Goal: Task Accomplishment & Management: Manage account settings

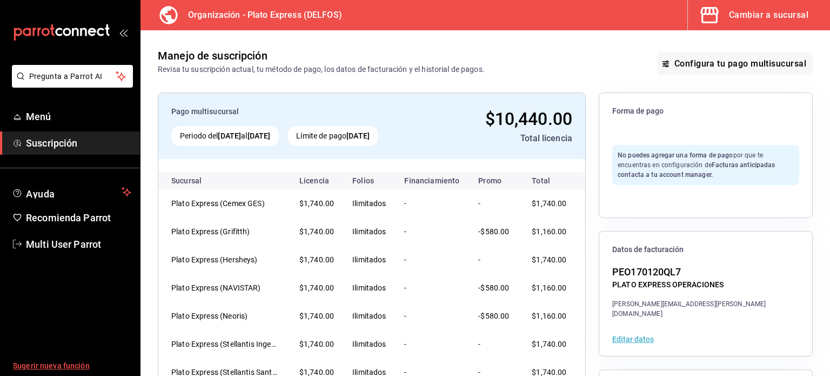
scroll to position [135, 0]
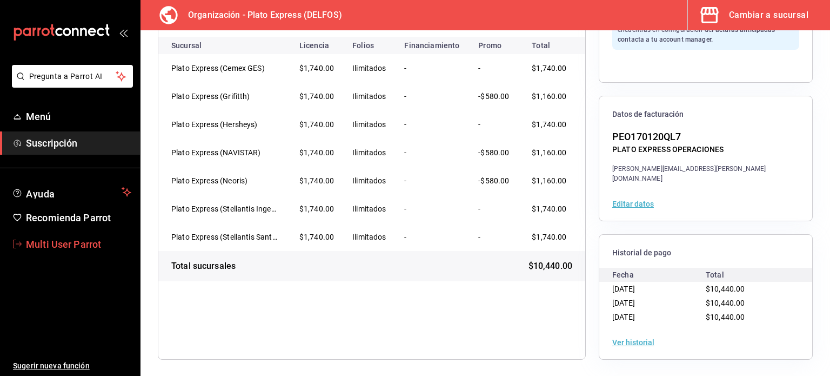
click at [73, 244] on span "Multi User Parrot" at bounding box center [78, 244] width 105 height 15
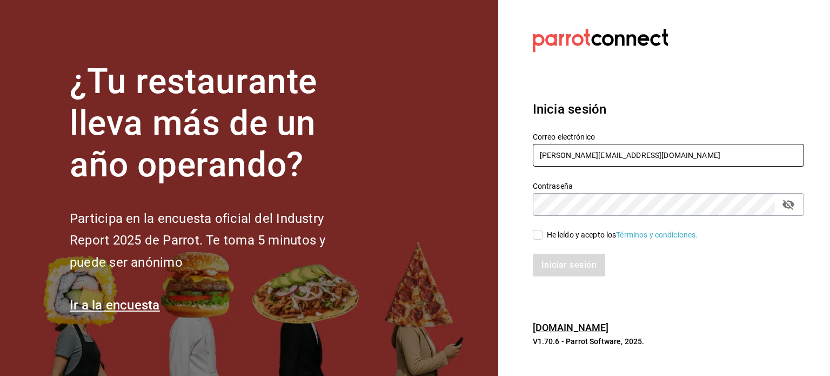
click at [555, 155] on input "[PERSON_NAME][EMAIL_ADDRESS][DOMAIN_NAME]" at bounding box center [668, 155] width 271 height 23
type input "[EMAIL_ADDRESS][DOMAIN_NAME]"
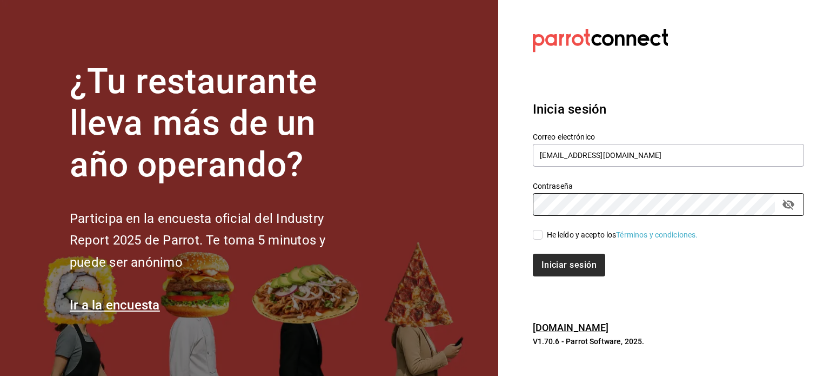
drag, startPoint x: 536, startPoint y: 237, endPoint x: 567, endPoint y: 256, distance: 36.1
click at [536, 237] on input "He leído y acepto los Términos y condiciones." at bounding box center [538, 235] width 10 height 10
checkbox input "true"
click at [568, 257] on button "Iniciar sesión" at bounding box center [569, 264] width 73 height 23
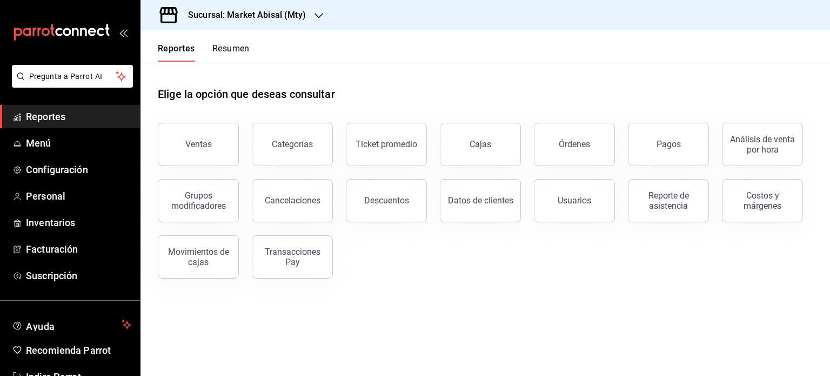
click at [308, 16] on div "Sucursal: Market Abisal (Mty)" at bounding box center [238, 15] width 178 height 30
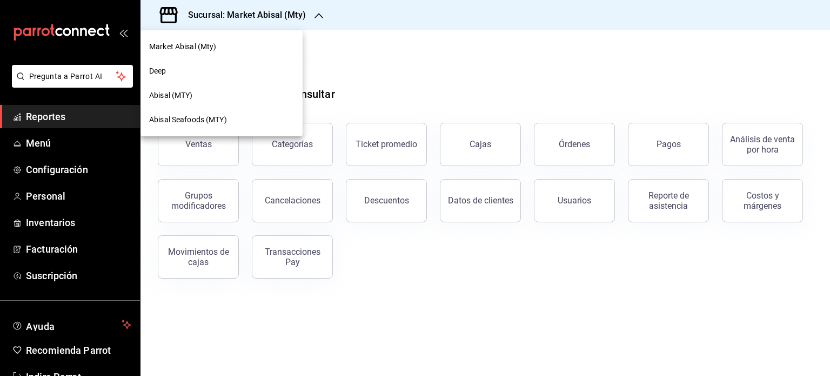
click at [56, 272] on div at bounding box center [415, 188] width 830 height 376
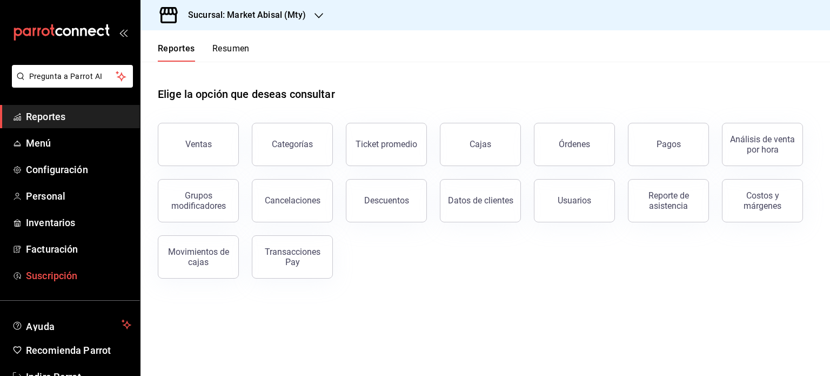
click at [63, 279] on span "Suscripción" at bounding box center [78, 275] width 105 height 15
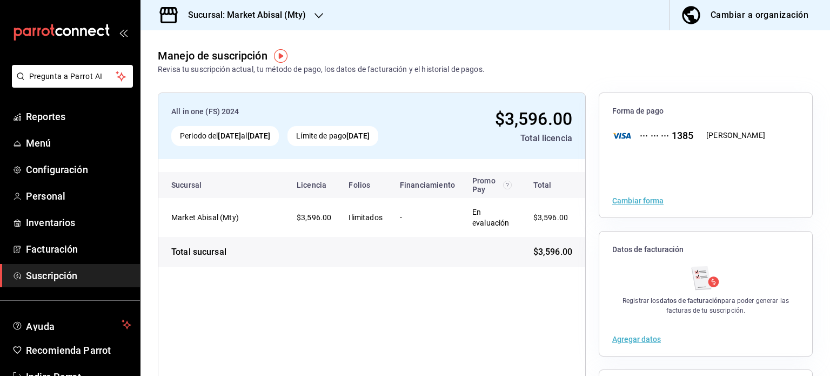
click at [274, 14] on h3 "Sucursal: Market Abisal (Mty)" at bounding box center [242, 15] width 126 height 13
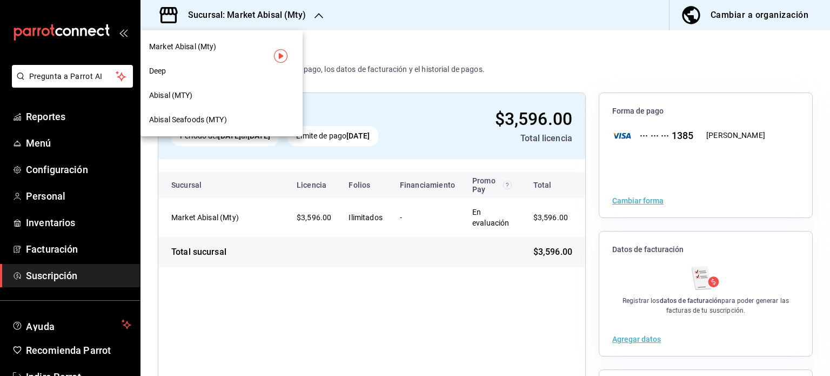
click at [205, 75] on div "Deep" at bounding box center [221, 70] width 145 height 11
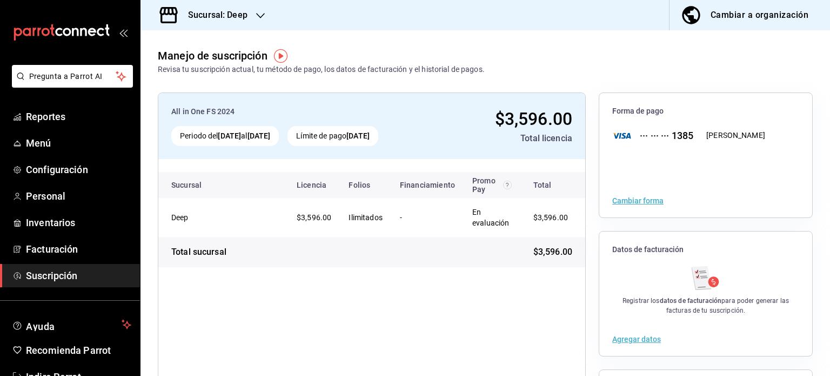
click at [251, 18] on div "Sucursal: Deep" at bounding box center [209, 15] width 120 height 30
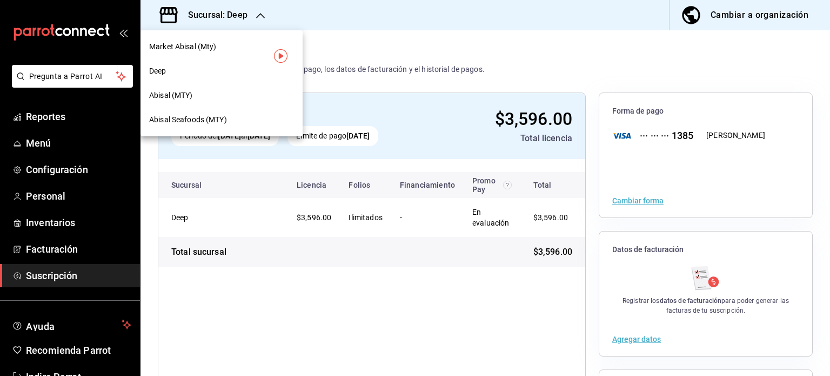
click at [202, 117] on span "Abisal Seafoods (MTY)" at bounding box center [188, 119] width 78 height 11
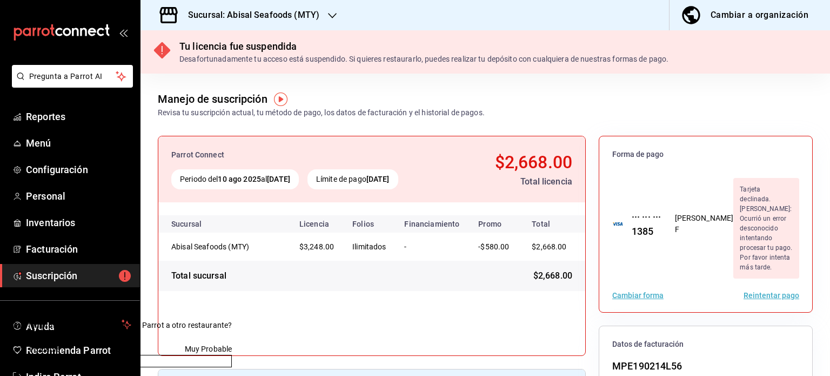
click at [279, 14] on h3 "Sucursal: Abisal Seafoods (MTY)" at bounding box center [249, 15] width 140 height 13
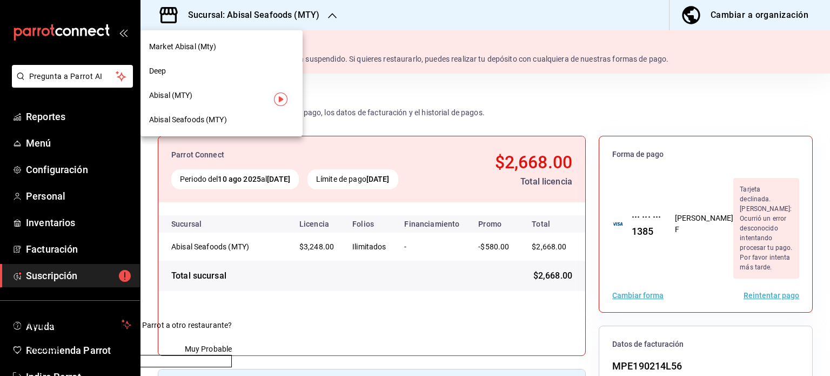
click at [222, 41] on div "Market Abisal (Mty)" at bounding box center [221, 46] width 145 height 11
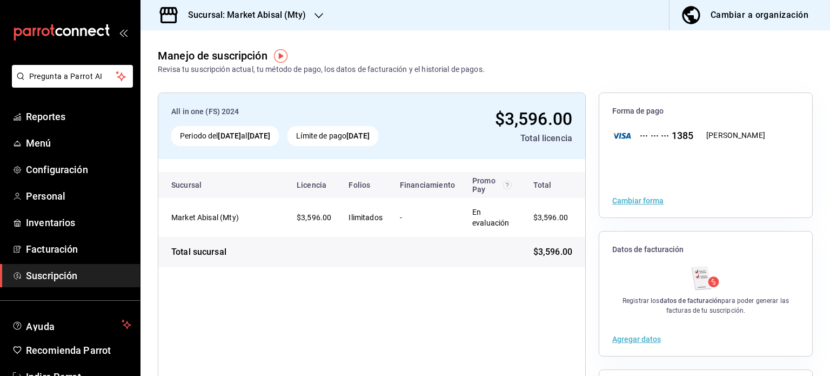
click at [292, 17] on h3 "Sucursal: Market Abisal (Mty)" at bounding box center [242, 15] width 126 height 13
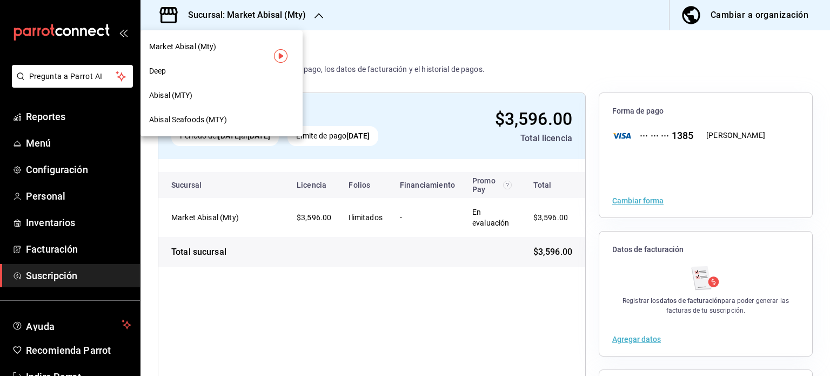
click at [189, 69] on div "Deep" at bounding box center [221, 70] width 145 height 11
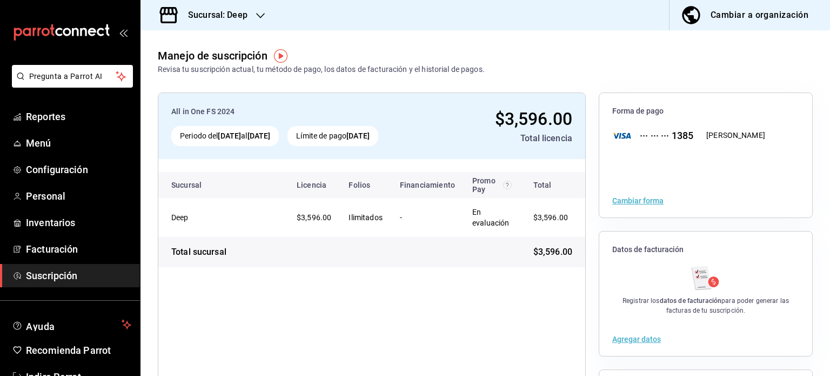
click at [268, 13] on div "Sucursal: Deep" at bounding box center [209, 15] width 120 height 30
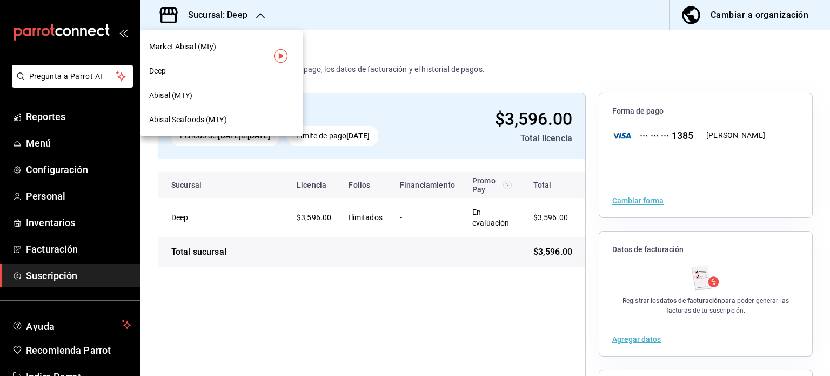
click at [201, 105] on div "Abisal (MTY)" at bounding box center [221, 95] width 162 height 24
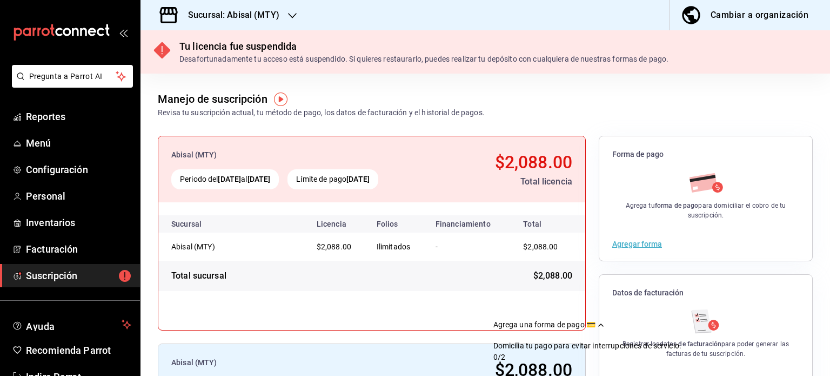
click at [281, 17] on div "Sucursal: Abisal (MTY)" at bounding box center [225, 15] width 152 height 30
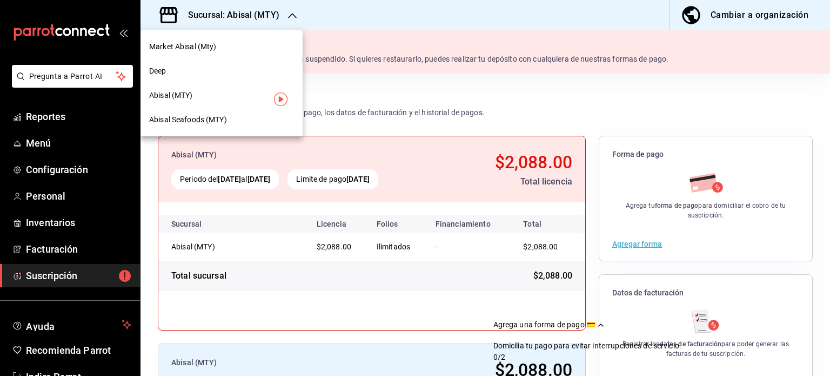
click at [222, 49] on div "Market Abisal (Mty)" at bounding box center [221, 46] width 145 height 11
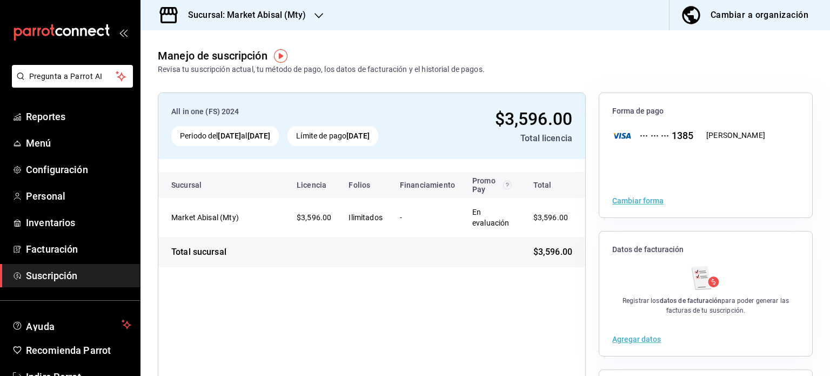
click at [279, 10] on h3 "Sucursal: Market Abisal (Mty)" at bounding box center [242, 15] width 126 height 13
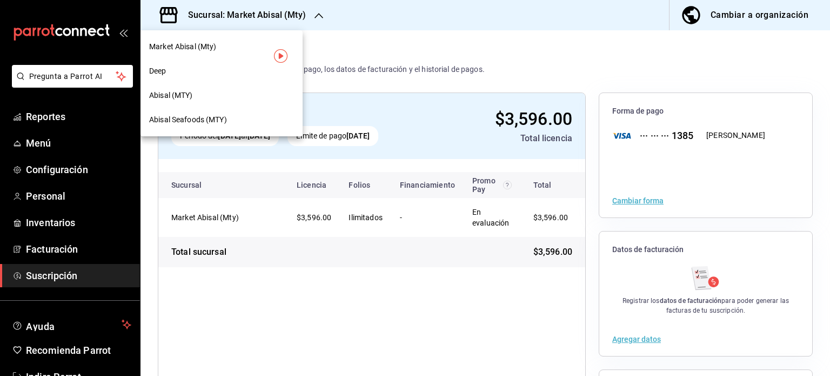
click at [193, 65] on div "Deep" at bounding box center [221, 70] width 145 height 11
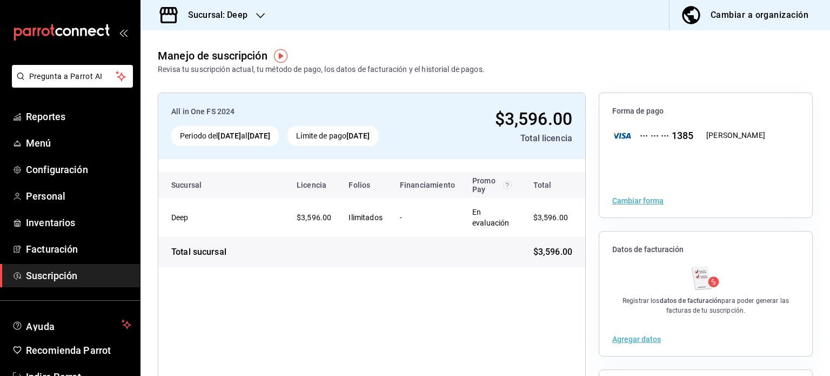
click at [219, 15] on h3 "Sucursal: Deep" at bounding box center [213, 15] width 68 height 13
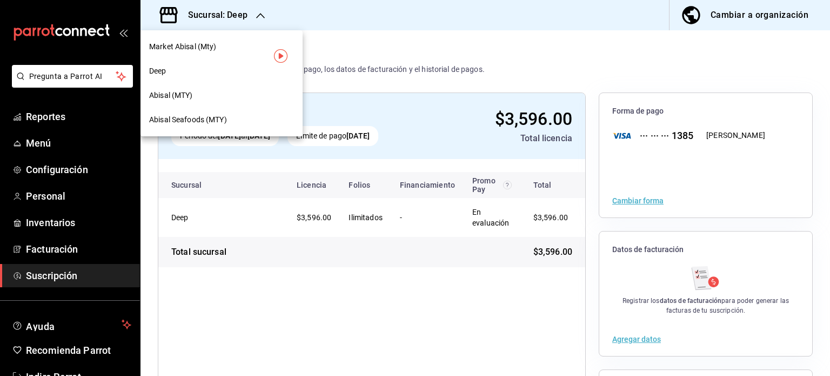
click at [199, 97] on div "Abisal (MTY)" at bounding box center [221, 95] width 145 height 11
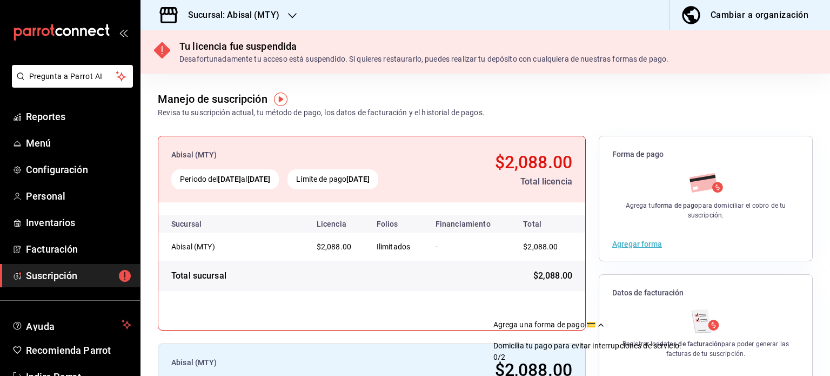
click at [273, 17] on h3 "Sucursal: Abisal (MTY)" at bounding box center [229, 15] width 100 height 13
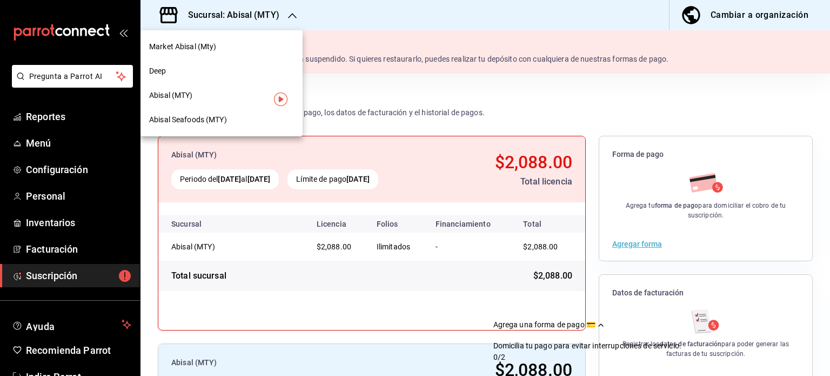
click at [266, 121] on div "Abisal Seafoods (MTY)" at bounding box center [221, 119] width 145 height 11
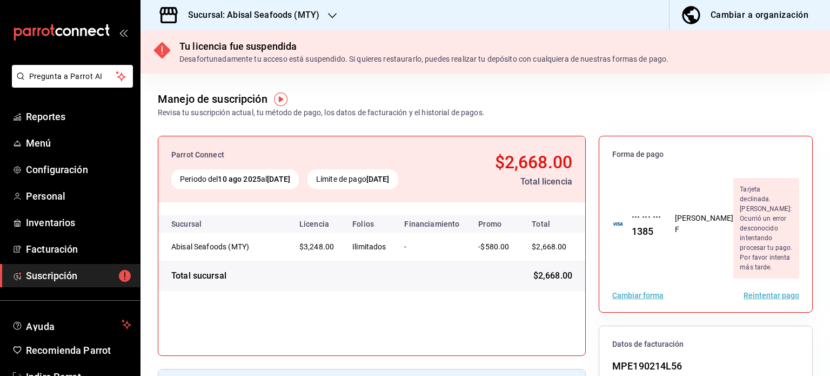
click at [266, 12] on h3 "Sucursal: Abisal Seafoods (MTY)" at bounding box center [249, 15] width 140 height 13
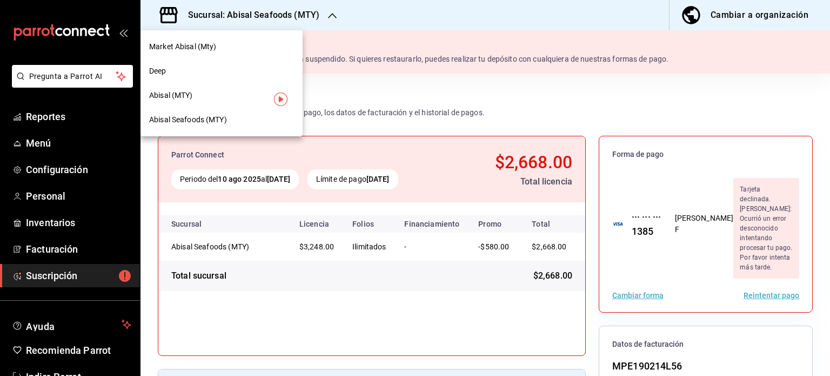
click at [200, 90] on div "Abisal (MTY)" at bounding box center [221, 95] width 145 height 11
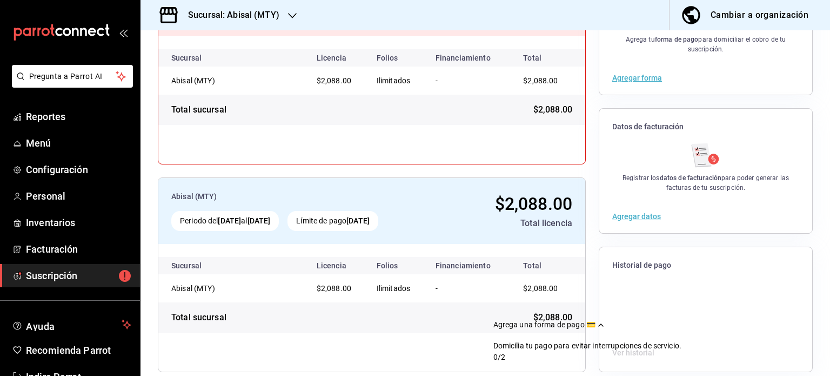
scroll to position [178, 0]
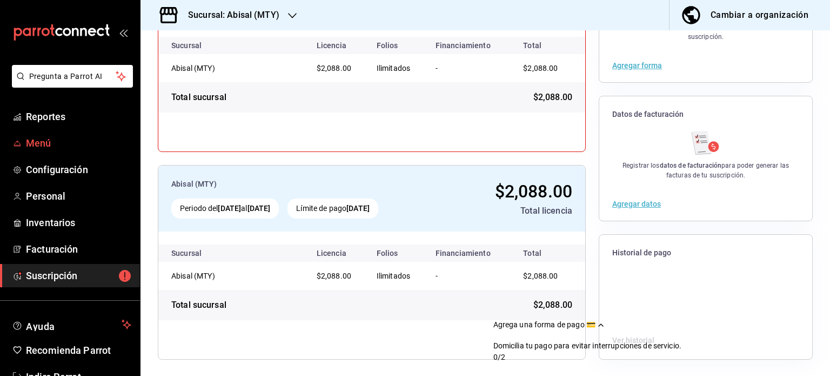
click at [45, 141] on span "Menú" at bounding box center [78, 143] width 105 height 15
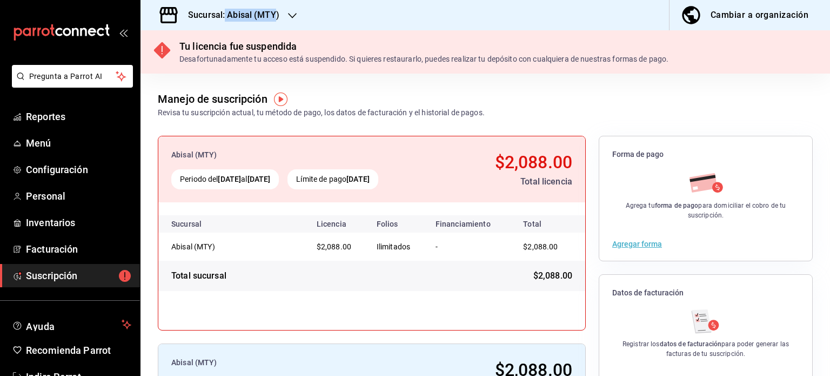
drag, startPoint x: 224, startPoint y: 16, endPoint x: 276, endPoint y: 19, distance: 52.5
click at [276, 19] on h3 "Sucursal: Abisal (MTY)" at bounding box center [229, 15] width 100 height 13
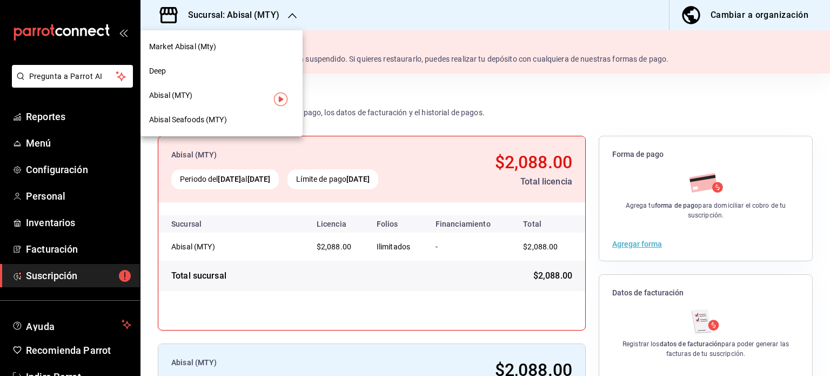
click at [278, 21] on div at bounding box center [415, 188] width 830 height 376
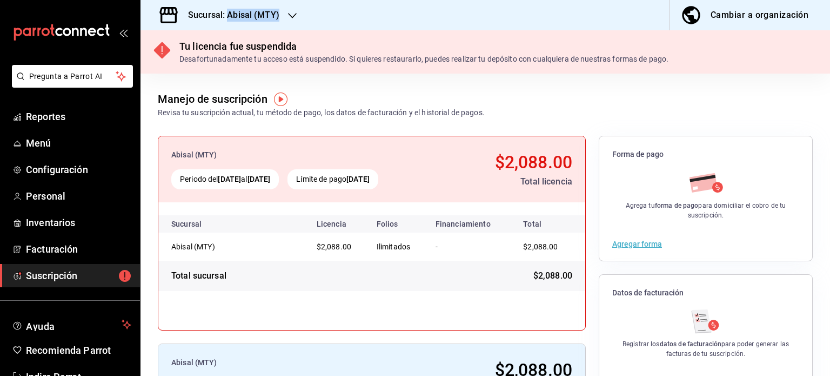
drag, startPoint x: 278, startPoint y: 19, endPoint x: 228, endPoint y: 20, distance: 49.7
click at [228, 20] on div "Sucursal: Abisal (MTY)" at bounding box center [225, 15] width 152 height 30
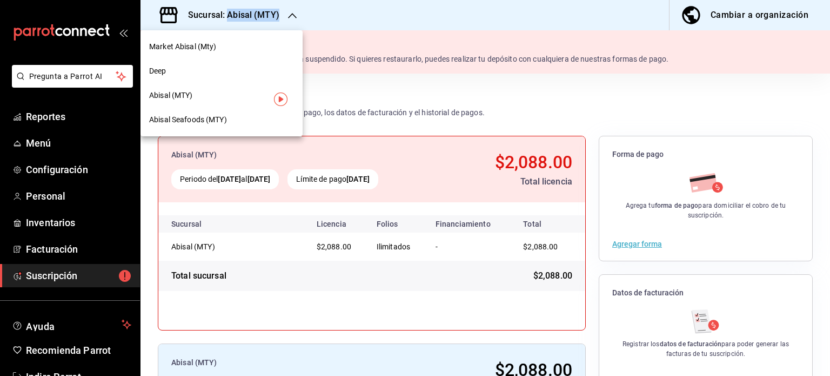
copy h3 "Abisal (MTY)"
